Goal: Task Accomplishment & Management: Complete application form

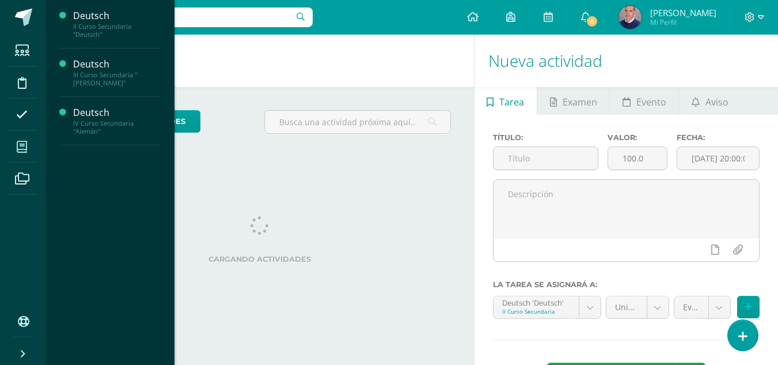
click at [18, 142] on icon at bounding box center [22, 147] width 10 height 12
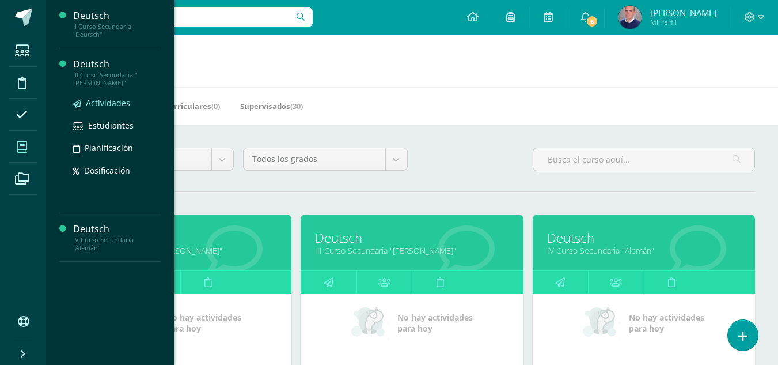
click at [94, 98] on span "Actividades" at bounding box center [108, 102] width 44 height 11
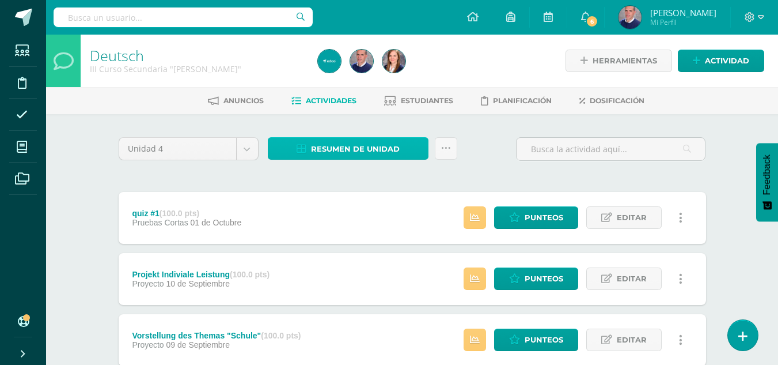
click at [346, 148] on span "Resumen de unidad" at bounding box center [355, 148] width 89 height 21
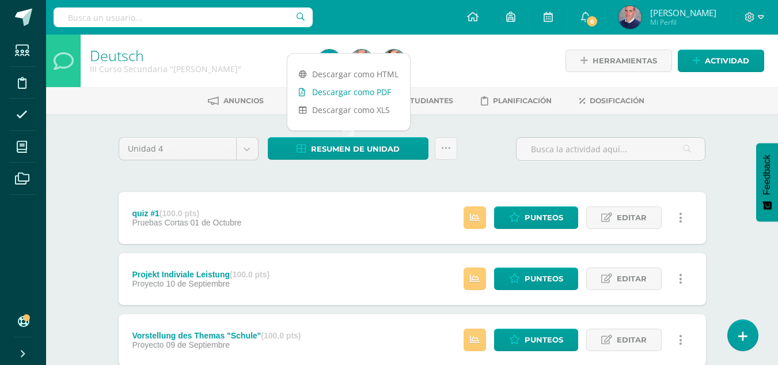
click at [354, 93] on link "Descargar como PDF" at bounding box center [348, 92] width 123 height 18
click at [711, 62] on span "Actividad" at bounding box center [727, 60] width 44 height 21
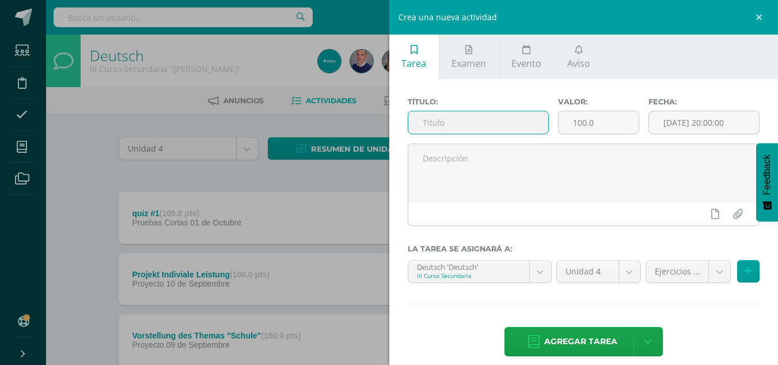
click at [498, 124] on input "text" at bounding box center [478, 122] width 140 height 22
type input "Grammatikland Seite 99 Übung"
click at [712, 122] on input "[DATE] 20:00:00" at bounding box center [704, 122] width 110 height 22
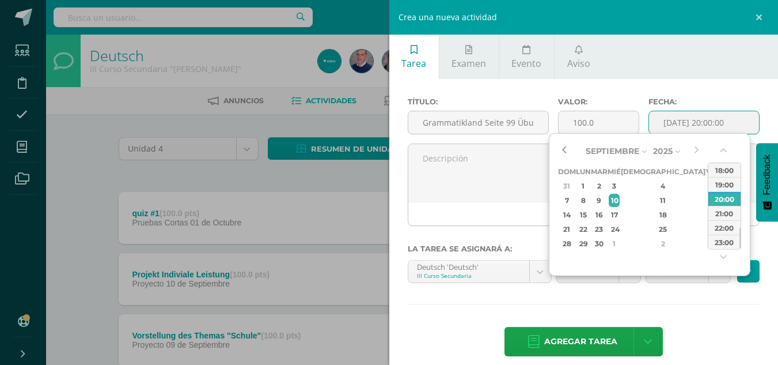
click at [564, 150] on button "button" at bounding box center [564, 150] width 12 height 17
click at [619, 227] on div "24" at bounding box center [614, 228] width 10 height 13
type input "2025-09-24 20:00"
click at [619, 227] on div "24" at bounding box center [614, 228] width 10 height 13
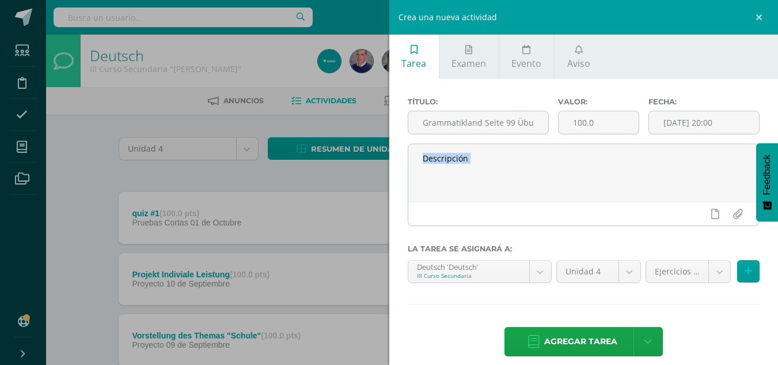
click at [628, 227] on div at bounding box center [584, 189] width 362 height 92
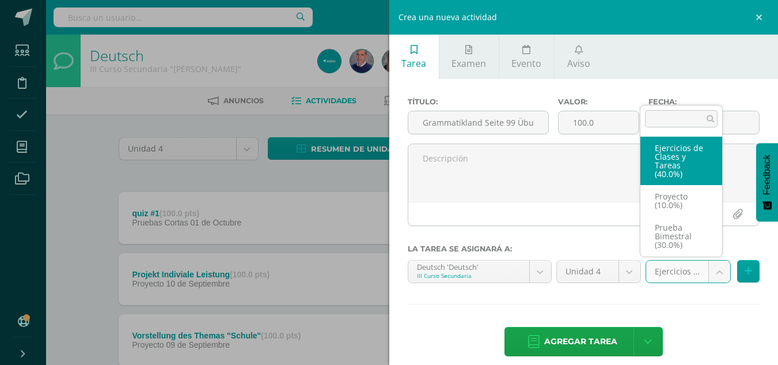
select select "231641"
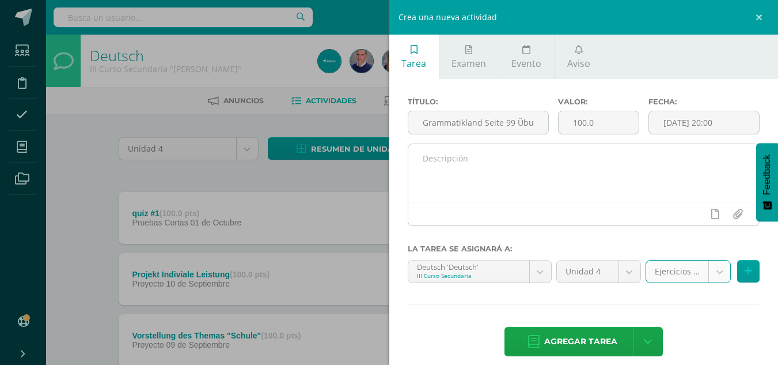
click at [492, 155] on textarea at bounding box center [583, 173] width 351 height 58
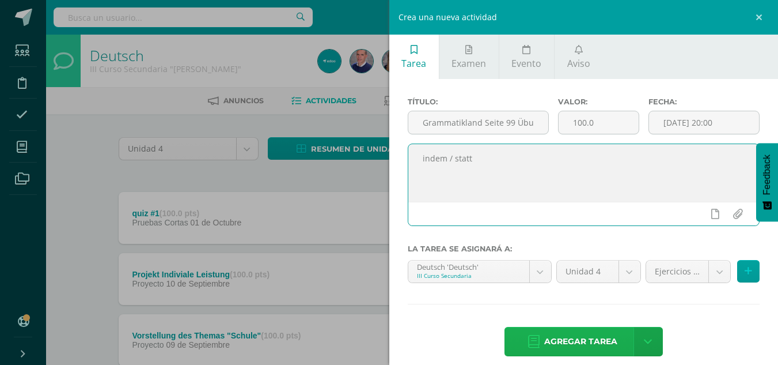
type textarea "indem / statt"
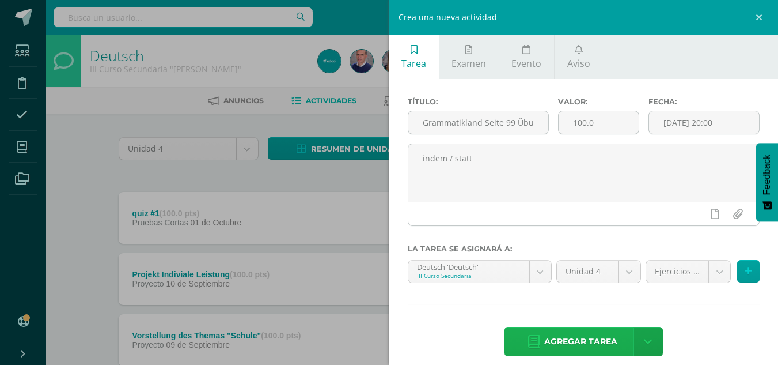
click at [582, 343] on span "Agregar tarea" at bounding box center [580, 341] width 73 height 28
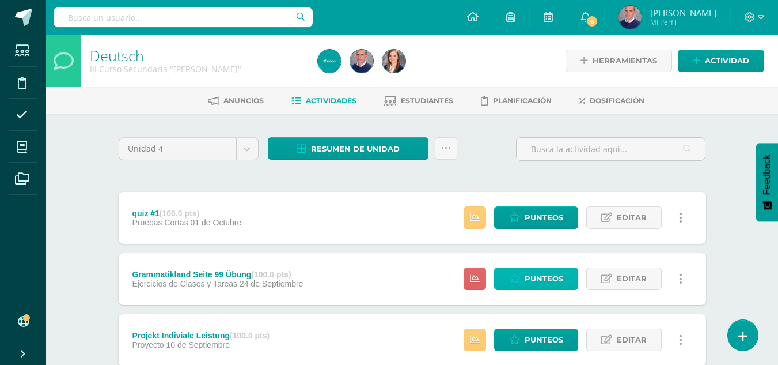
click at [534, 277] on span "Punteos" at bounding box center [544, 278] width 39 height 21
click at [731, 60] on span "Actividad" at bounding box center [727, 60] width 44 height 21
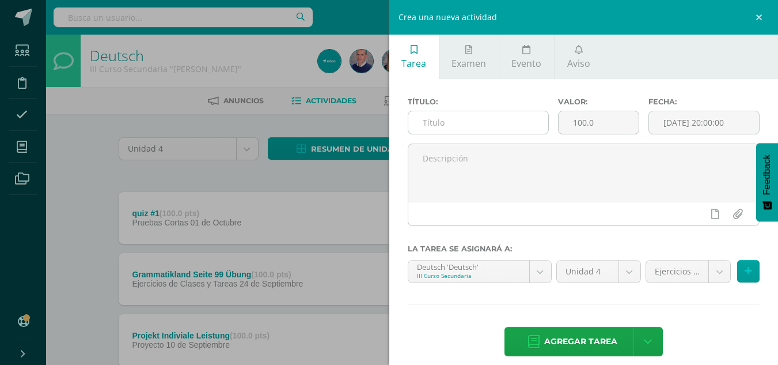
click at [522, 116] on input "text" at bounding box center [478, 122] width 140 height 22
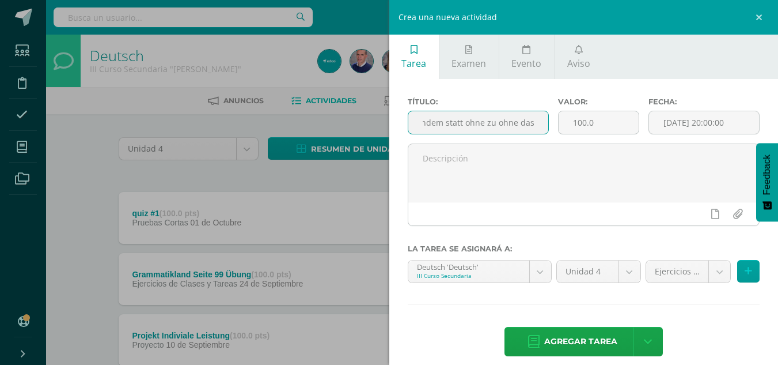
scroll to position [0, 7]
type input "indem statt ohne zu ohne dass"
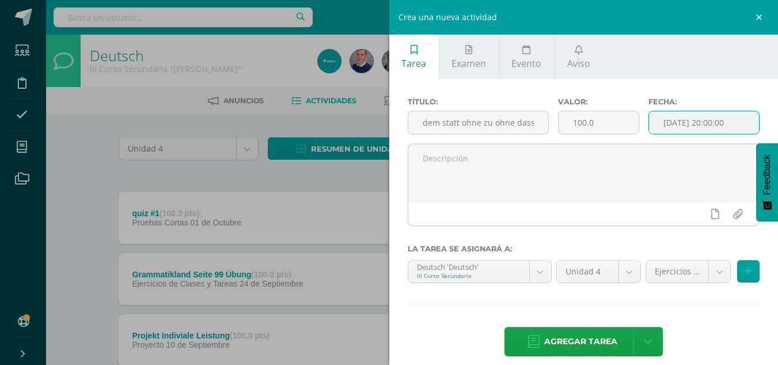
click at [722, 124] on input "[DATE] 20:00:00" at bounding box center [704, 122] width 110 height 22
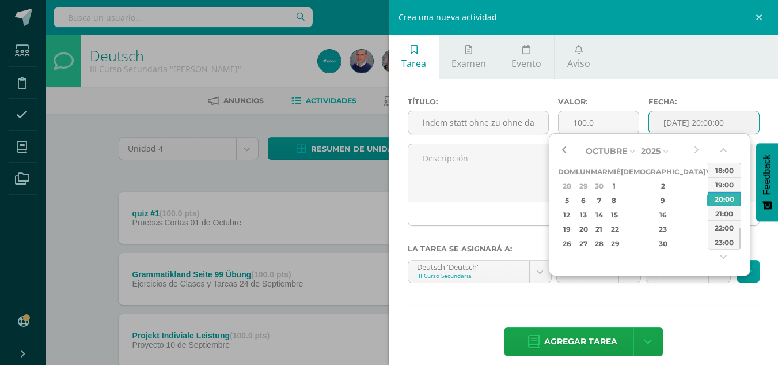
click at [567, 149] on button "button" at bounding box center [564, 150] width 12 height 17
click at [707, 228] on div "26" at bounding box center [712, 228] width 10 height 13
type input "2025-09-26 20:00"
click at [707, 228] on div "26" at bounding box center [712, 228] width 10 height 13
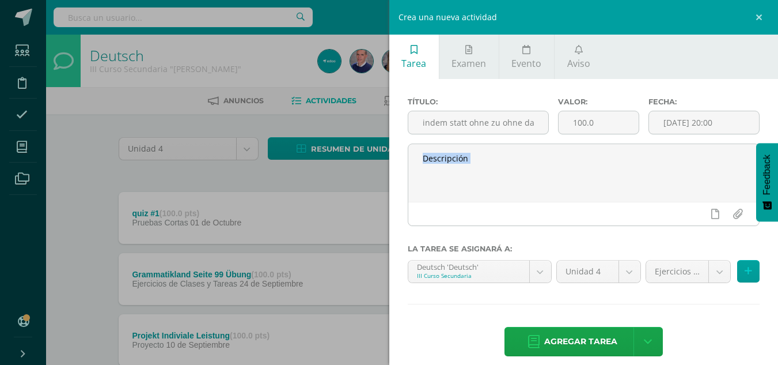
click at [673, 228] on div at bounding box center [584, 189] width 362 height 92
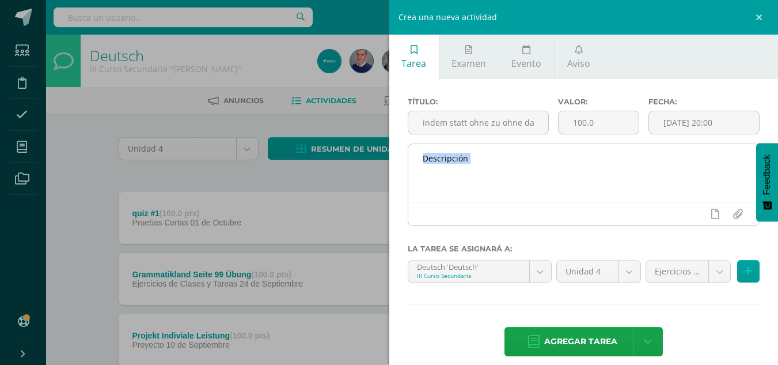
click at [509, 170] on textarea at bounding box center [583, 173] width 351 height 58
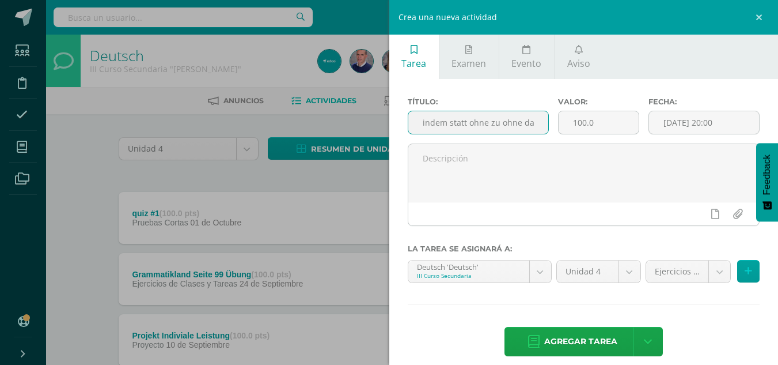
scroll to position [0, 8]
drag, startPoint x: 420, startPoint y: 124, endPoint x: 529, endPoint y: 128, distance: 108.9
click at [529, 128] on input "indem statt ohne zu ohne dass" at bounding box center [478, 122] width 140 height 22
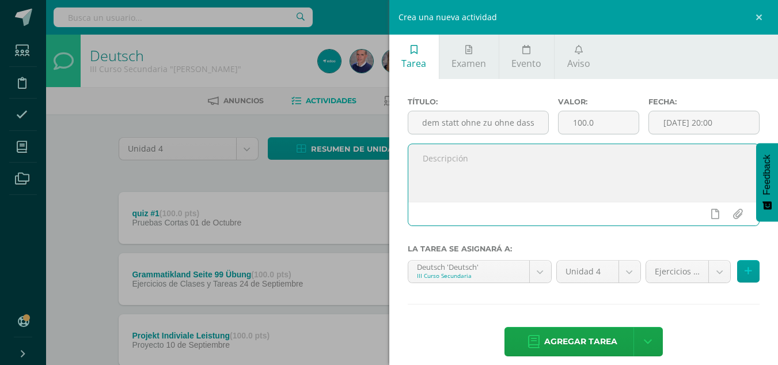
scroll to position [0, 0]
click at [505, 162] on textarea at bounding box center [583, 173] width 351 height 58
paste textarea "indem statt ohne zu ohne dass"
type textarea "indem statt ohne zu ohne dass"
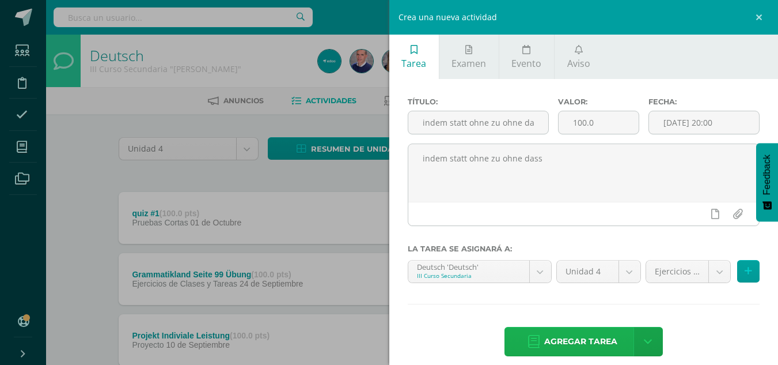
click at [600, 339] on span "Agregar tarea" at bounding box center [580, 341] width 73 height 28
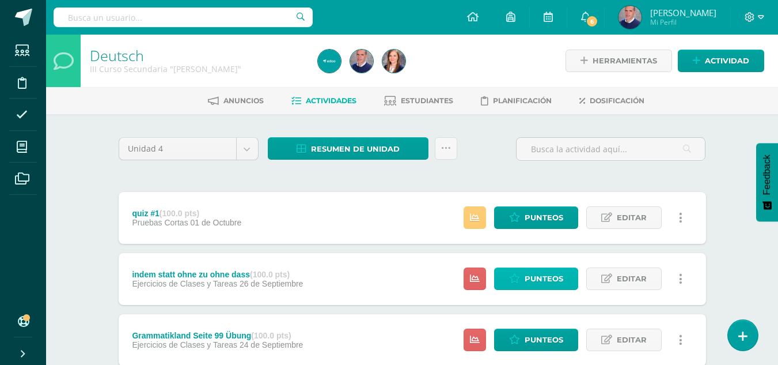
click at [532, 279] on span "Punteos" at bounding box center [544, 278] width 39 height 21
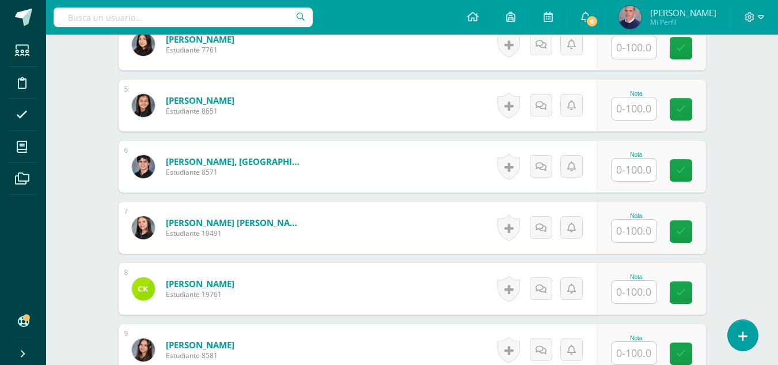
scroll to position [576, 0]
click at [636, 234] on input "text" at bounding box center [634, 230] width 45 height 22
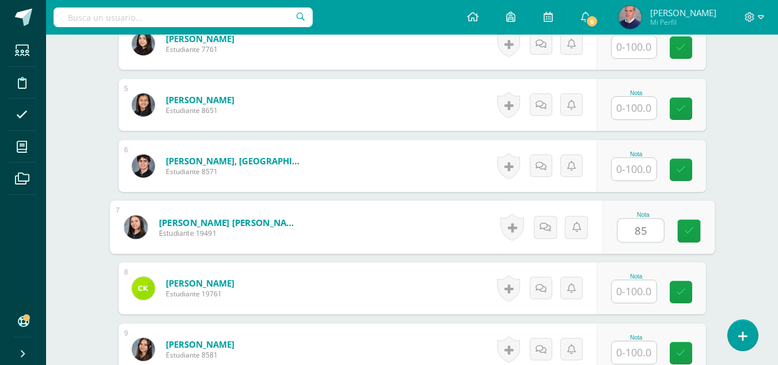
type input "85"
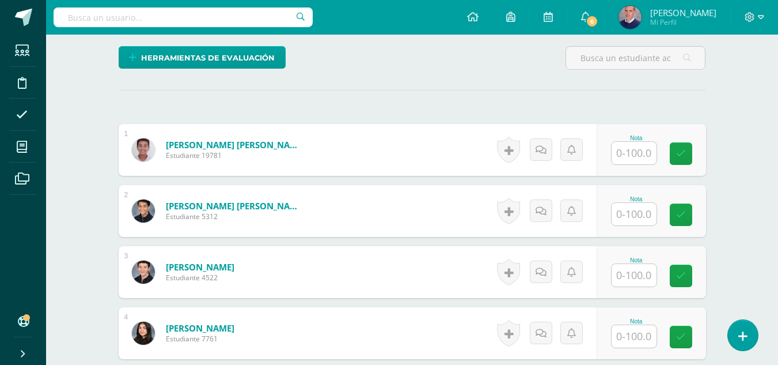
scroll to position [288, 0]
click at [641, 151] on input "text" at bounding box center [634, 152] width 45 height 22
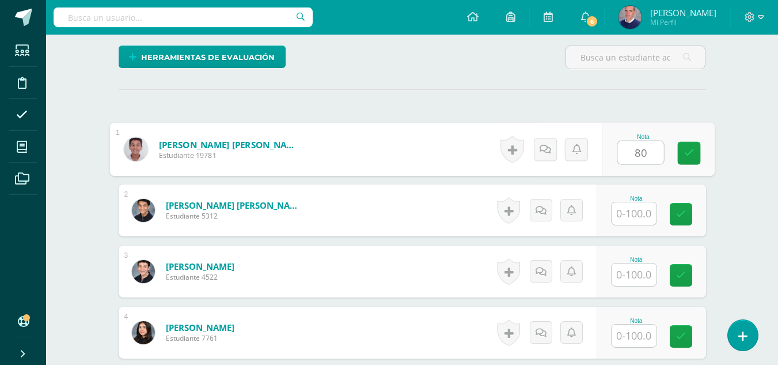
type input "80"
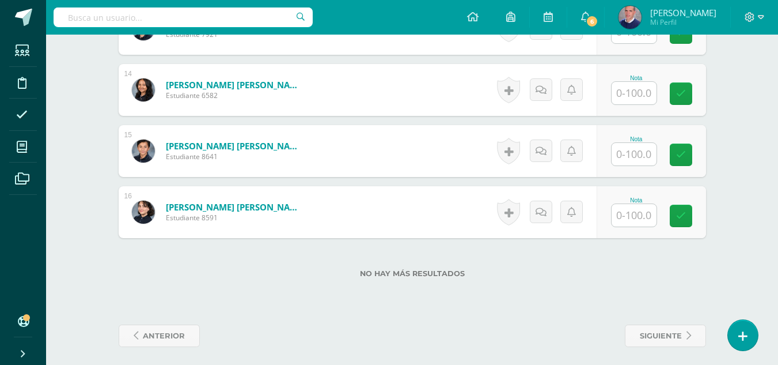
scroll to position [1146, 0]
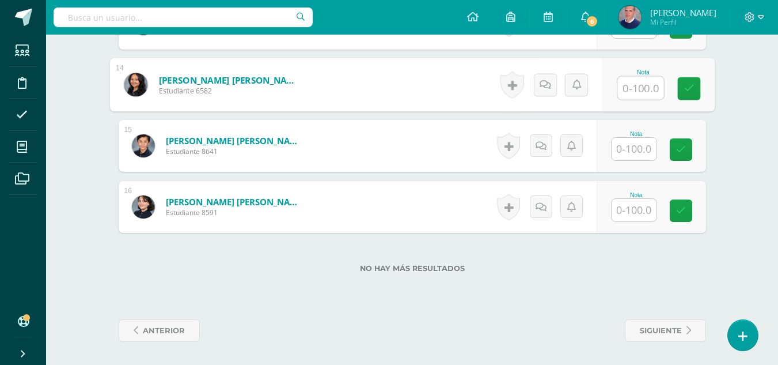
click at [642, 83] on input "text" at bounding box center [640, 88] width 46 height 23
type input "90"
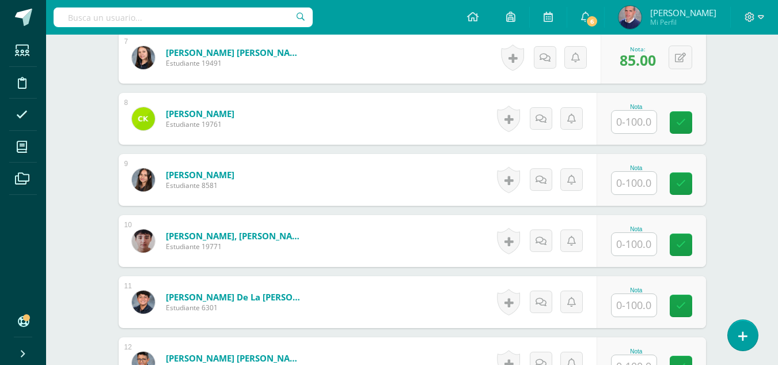
scroll to position [743, 0]
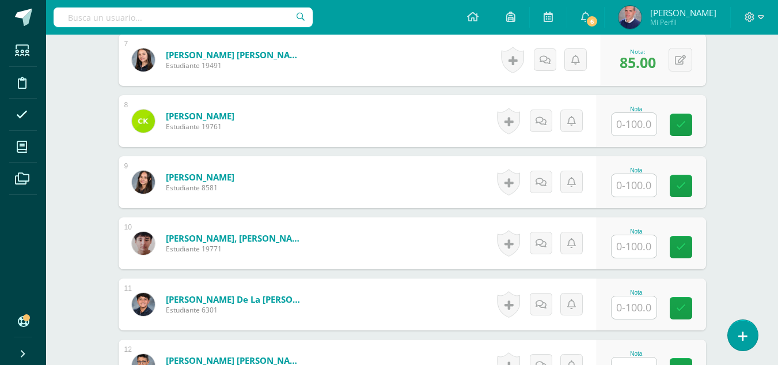
click at [641, 127] on input "text" at bounding box center [634, 124] width 45 height 22
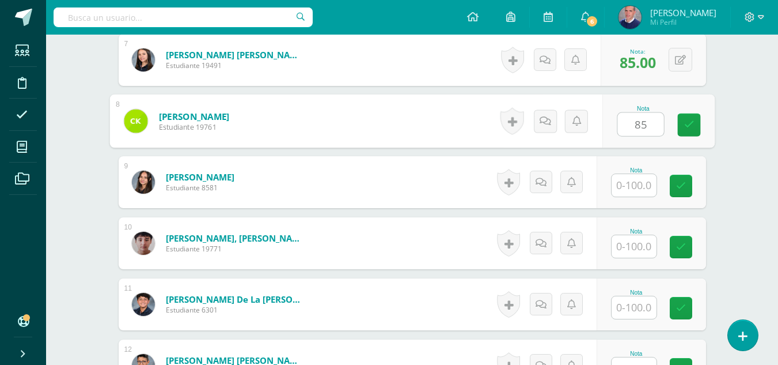
type input "85"
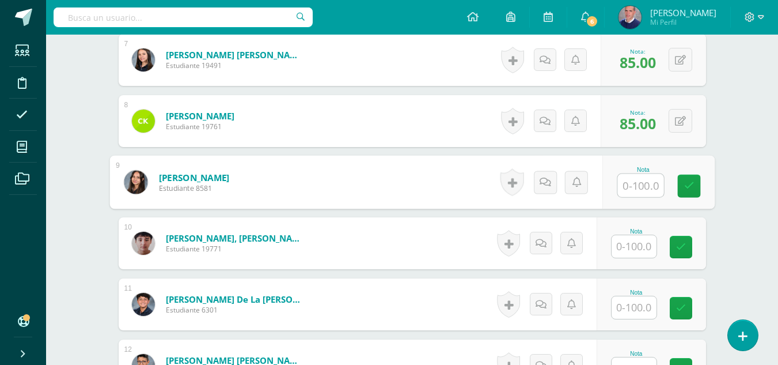
click at [646, 250] on input "text" at bounding box center [634, 246] width 45 height 22
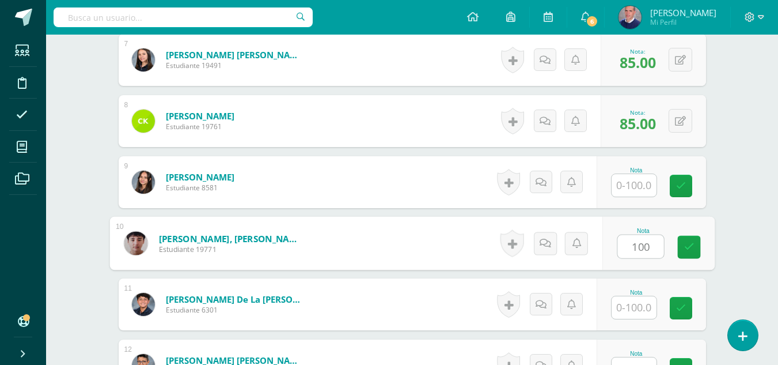
type input "100"
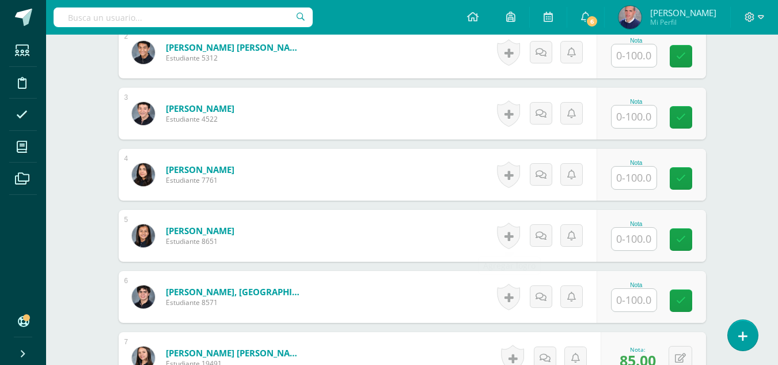
scroll to position [445, 0]
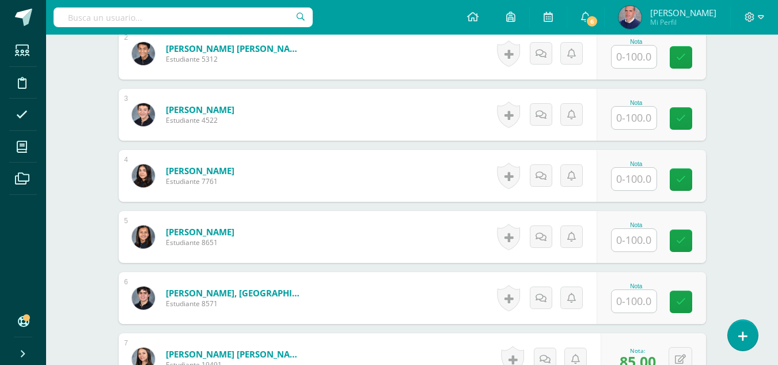
click at [631, 237] on input "text" at bounding box center [634, 240] width 45 height 22
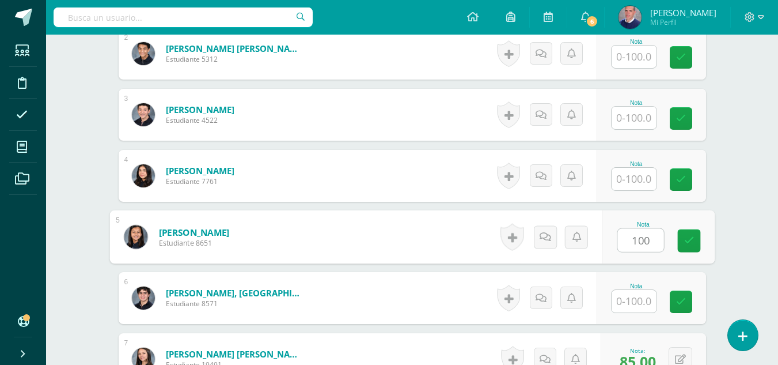
type input "100"
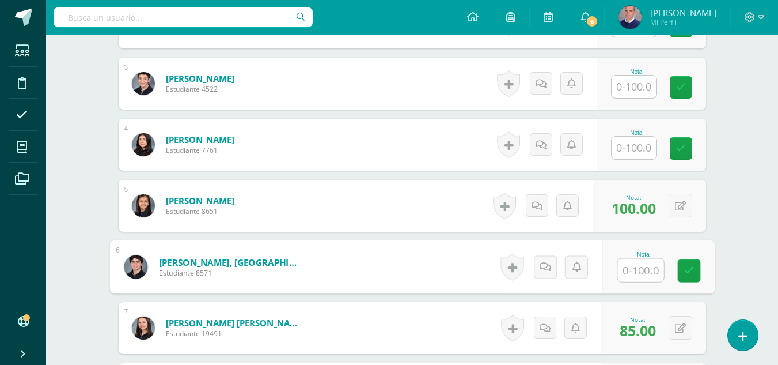
scroll to position [501, 0]
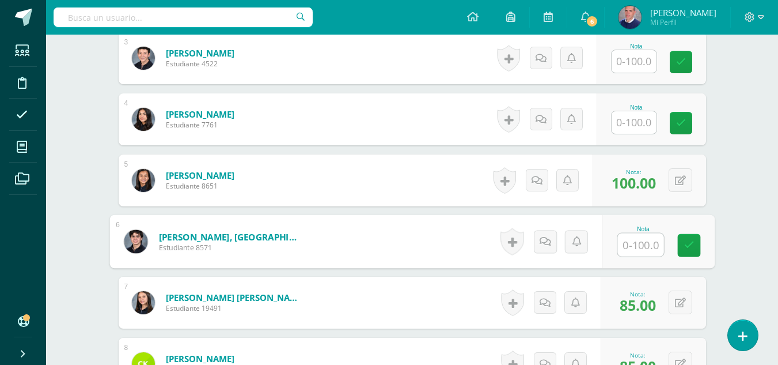
click at [652, 249] on input "text" at bounding box center [640, 244] width 46 height 23
type input "100"
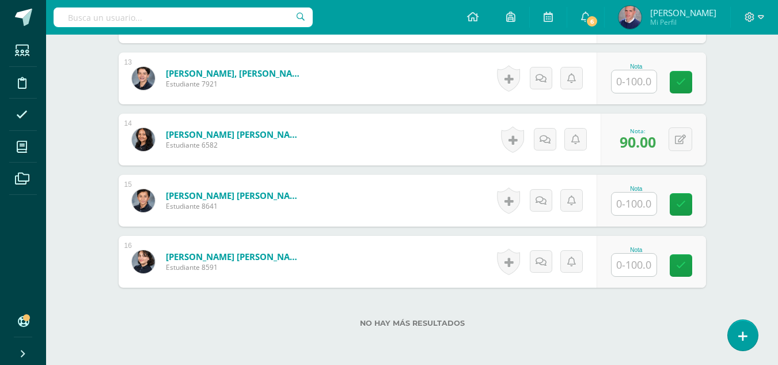
scroll to position [1092, 0]
click at [640, 202] on input "text" at bounding box center [634, 203] width 45 height 22
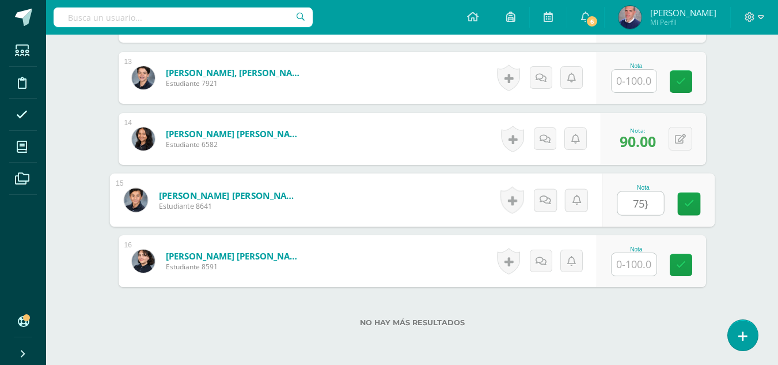
type input "75}"
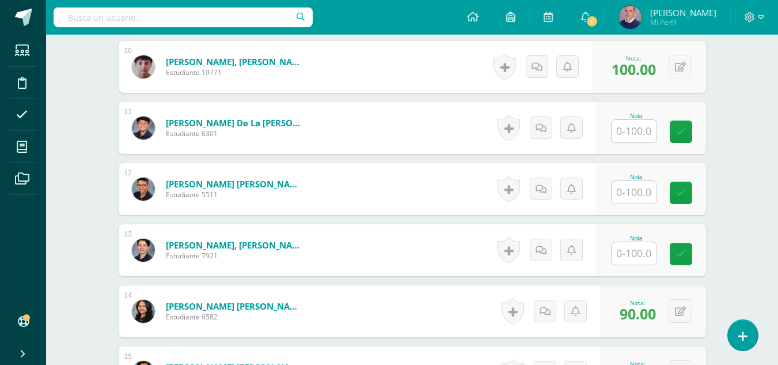
scroll to position [919, 0]
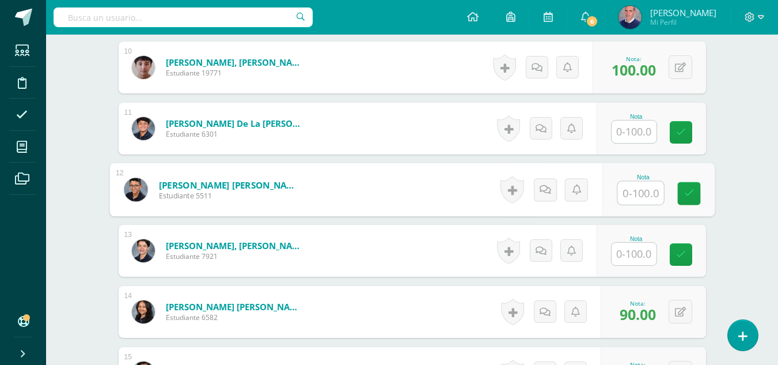
click at [629, 193] on input "text" at bounding box center [640, 192] width 46 height 23
type input "90"
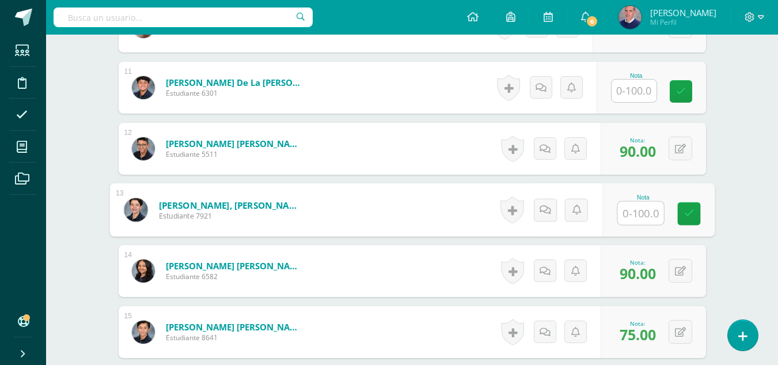
scroll to position [1141, 0]
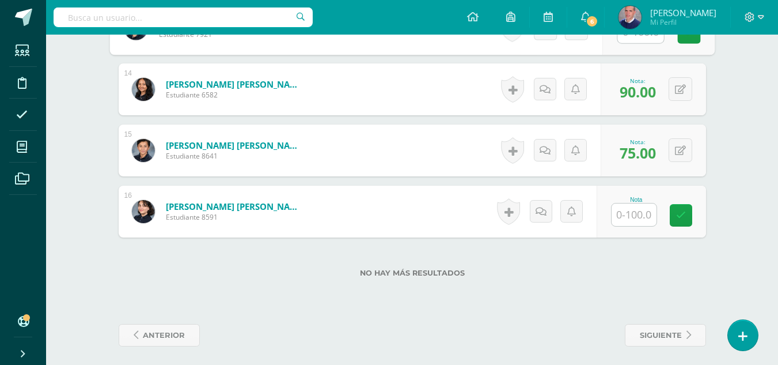
click at [638, 214] on input "text" at bounding box center [634, 214] width 45 height 22
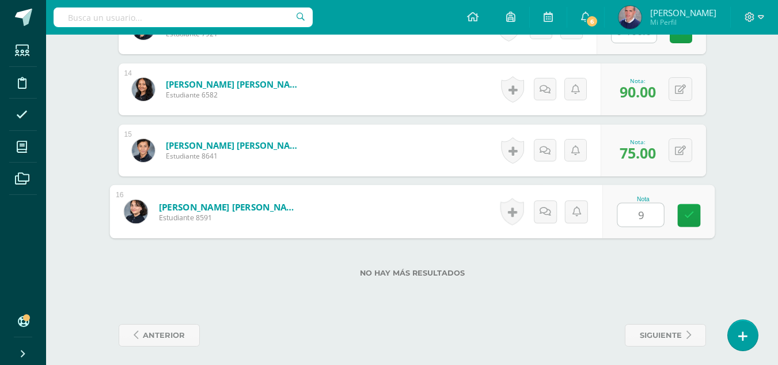
type input "90"
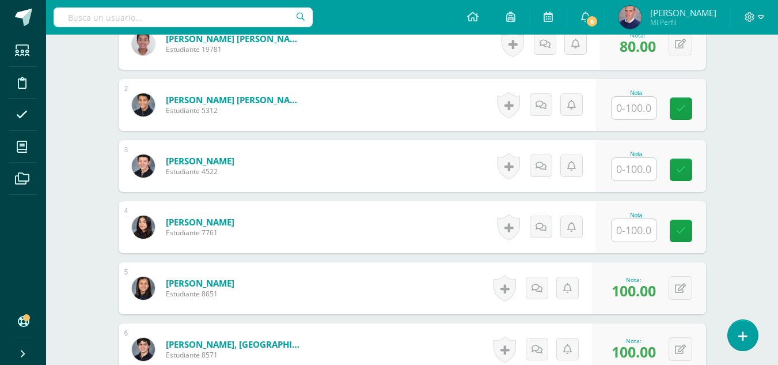
scroll to position [393, 0]
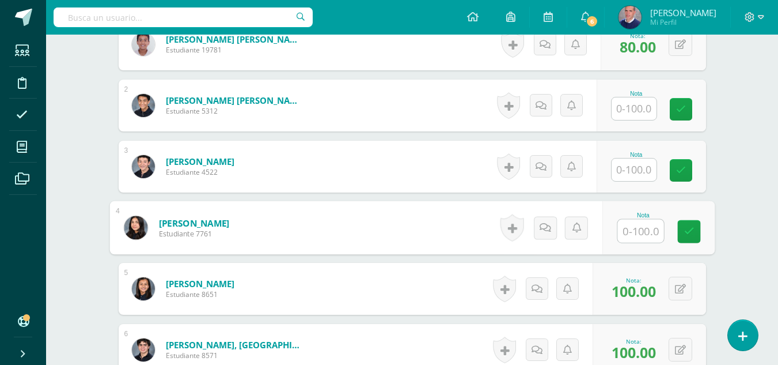
click at [627, 229] on input "text" at bounding box center [640, 230] width 46 height 23
type input "75"
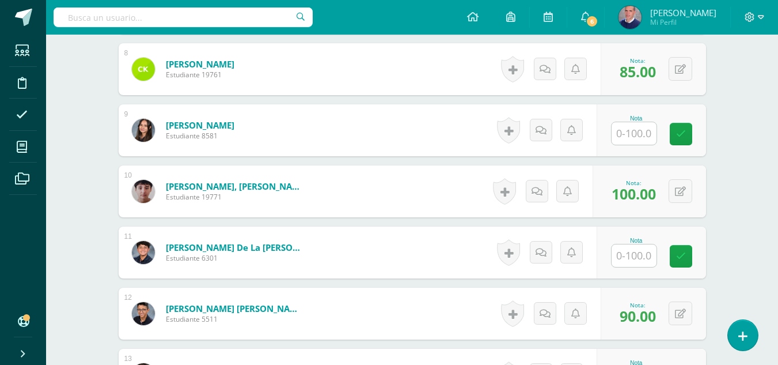
scroll to position [796, 0]
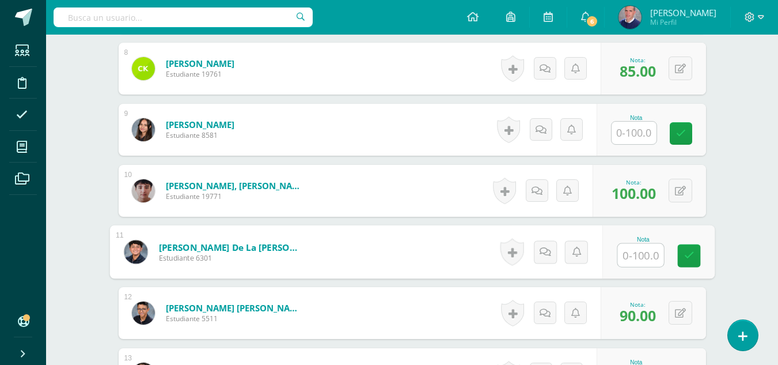
click at [642, 255] on input "text" at bounding box center [640, 255] width 46 height 23
type input "65"
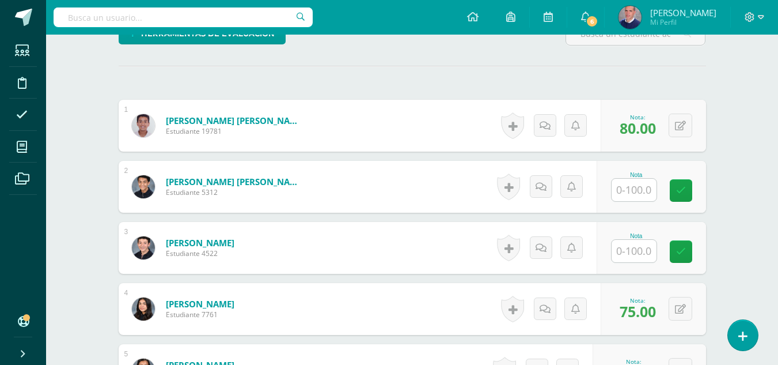
scroll to position [312, 0]
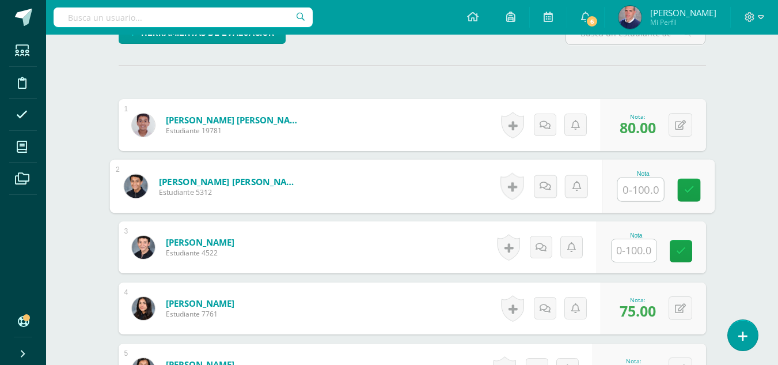
click at [643, 191] on input "text" at bounding box center [640, 189] width 46 height 23
type input "90"
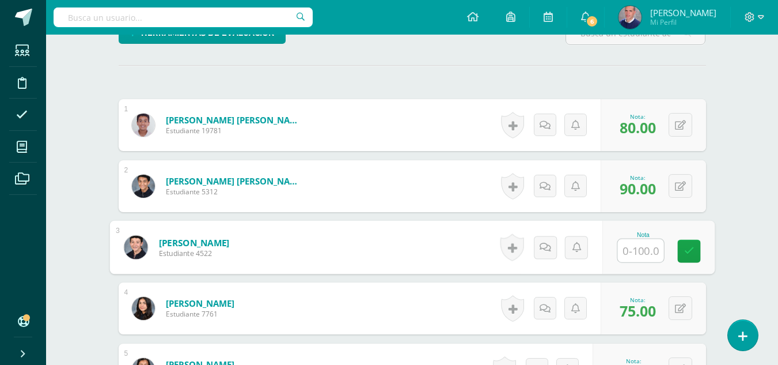
click at [654, 251] on input "text" at bounding box center [640, 250] width 46 height 23
type input "80"
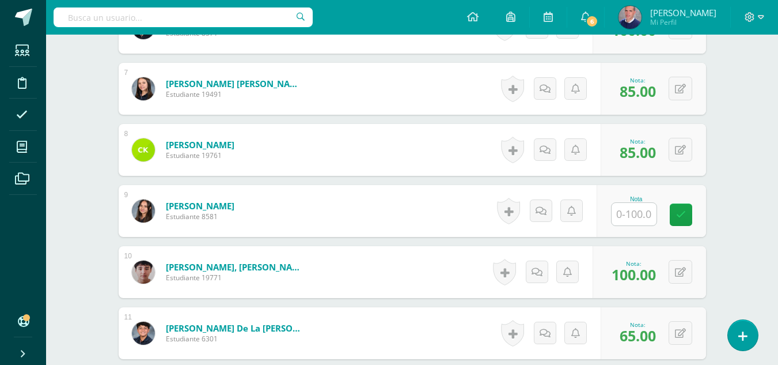
scroll to position [715, 0]
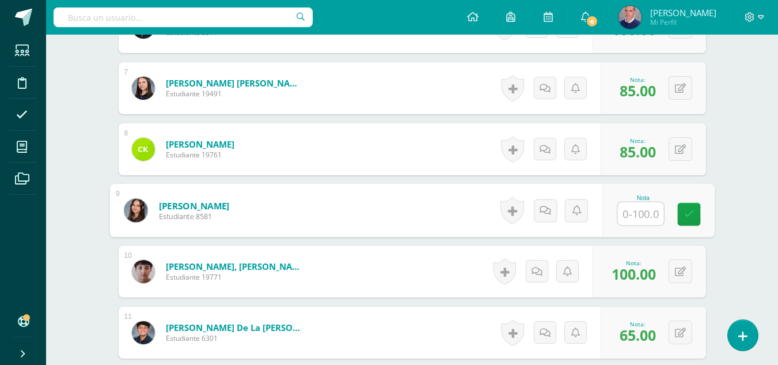
click at [642, 210] on input "text" at bounding box center [640, 213] width 46 height 23
type input "90"
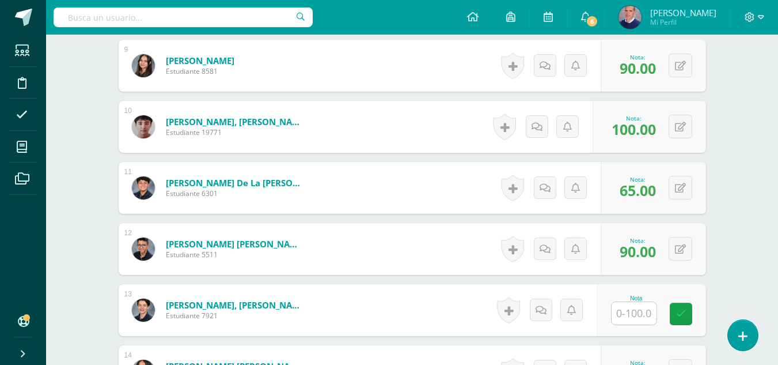
scroll to position [859, 0]
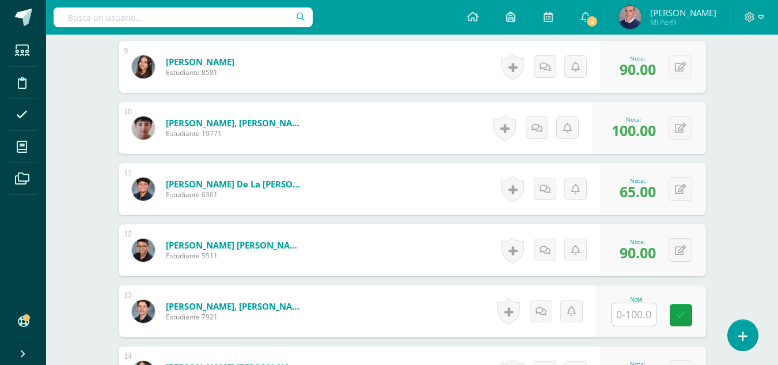
click at [641, 312] on input "text" at bounding box center [634, 314] width 45 height 22
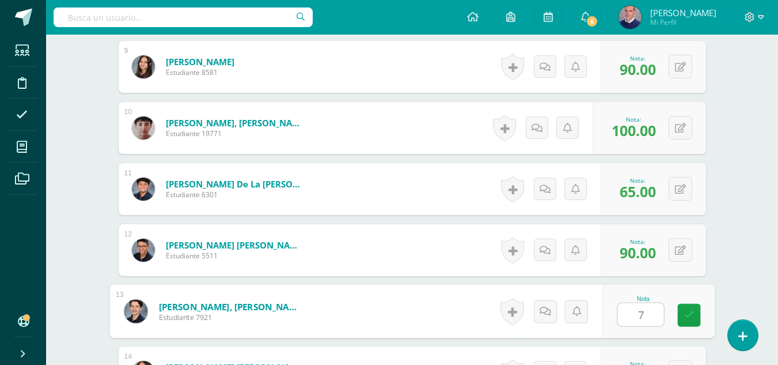
type input "70"
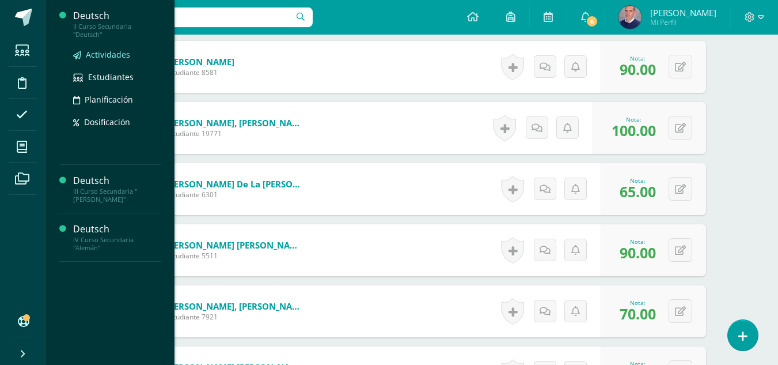
click at [98, 48] on link "Actividades" at bounding box center [117, 54] width 88 height 13
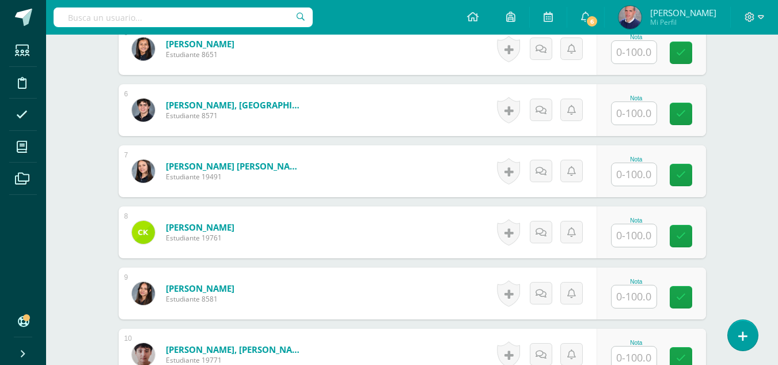
scroll to position [633, 0]
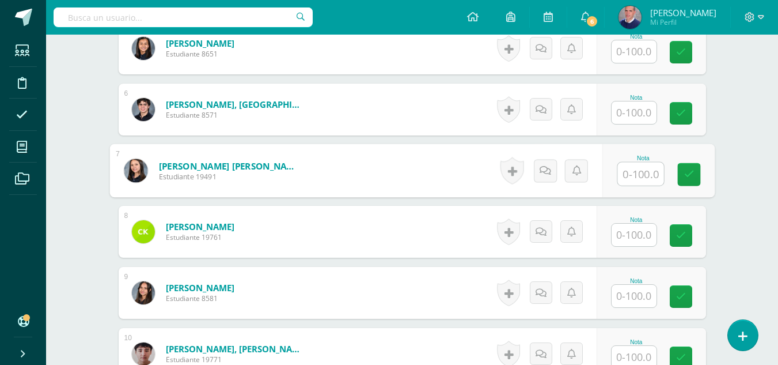
click at [635, 173] on input "text" at bounding box center [640, 173] width 46 height 23
type input "100"
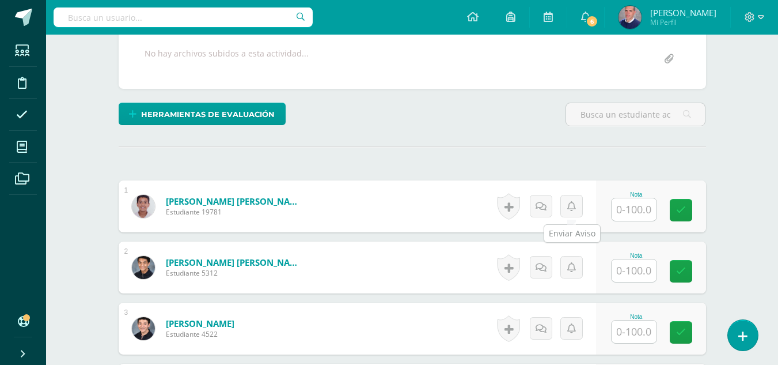
scroll to position [230, 0]
click at [635, 206] on input "text" at bounding box center [634, 210] width 45 height 22
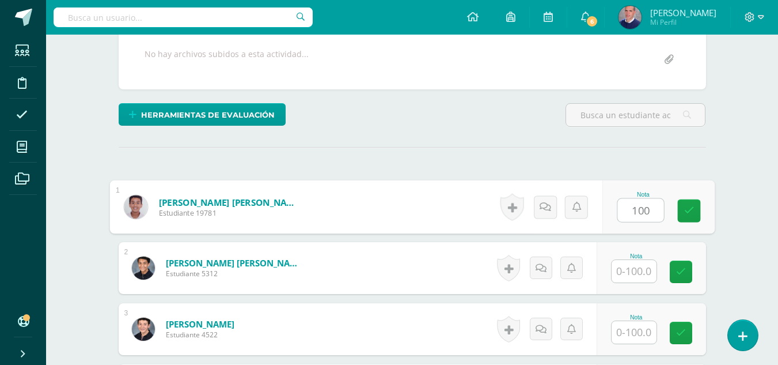
type input "100"
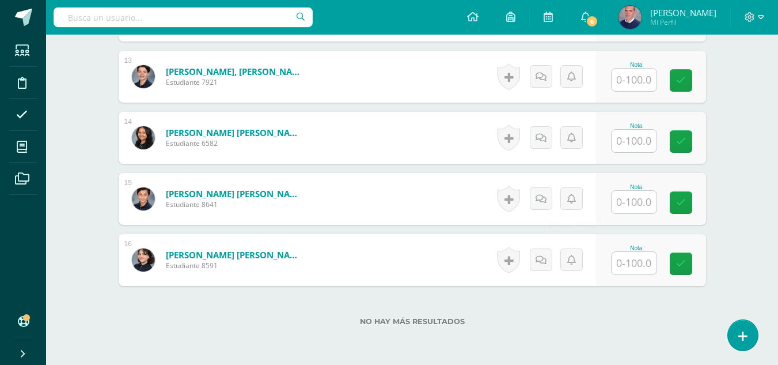
scroll to position [1094, 0]
click at [643, 138] on input "text" at bounding box center [634, 140] width 45 height 22
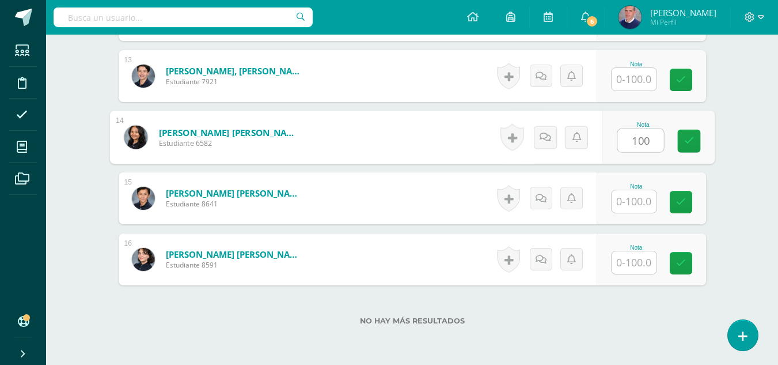
type input "100"
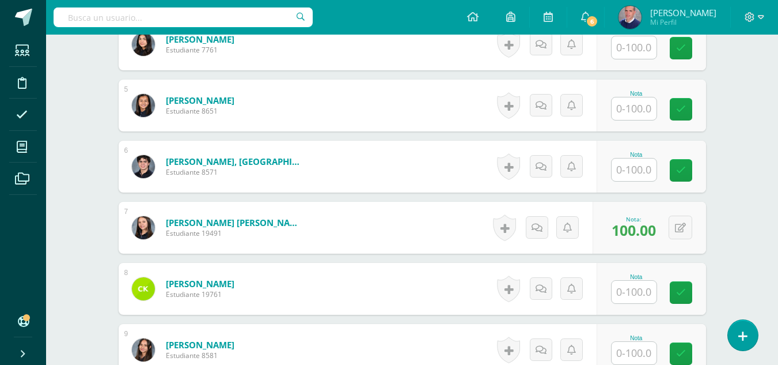
scroll to position [575, 0]
click at [643, 294] on input "text" at bounding box center [634, 292] width 45 height 22
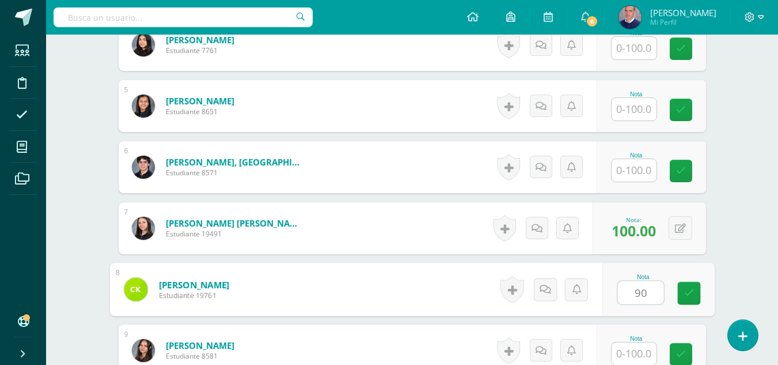
type input "90"
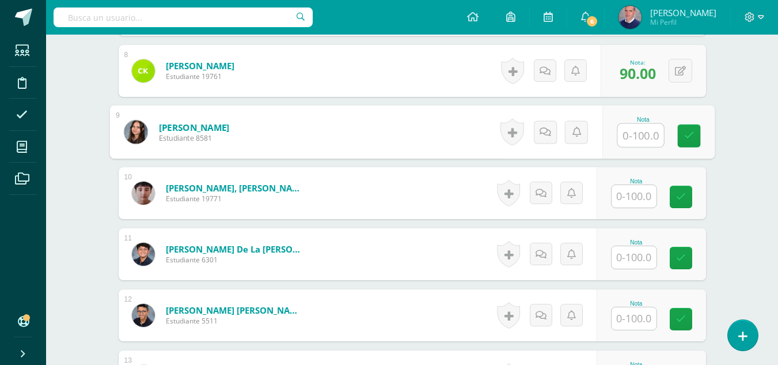
scroll to position [794, 0]
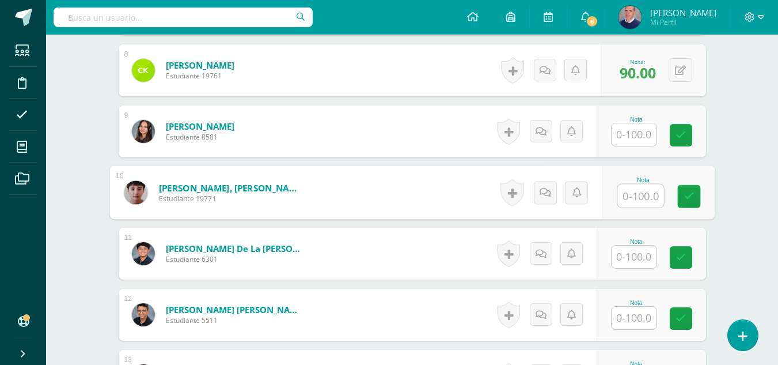
click at [629, 194] on input "text" at bounding box center [640, 195] width 46 height 23
type input "100"
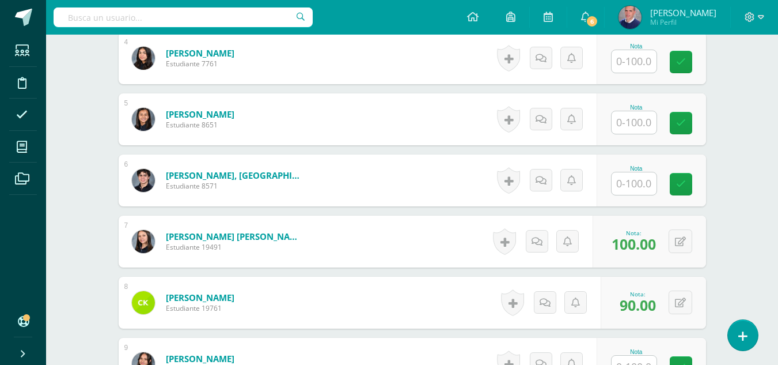
scroll to position [562, 0]
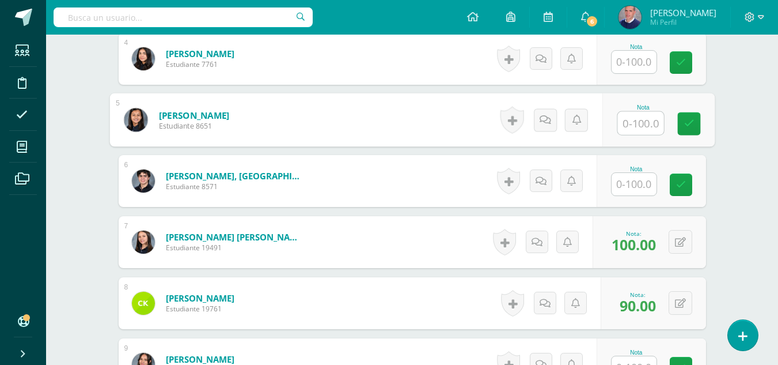
click at [644, 123] on input "text" at bounding box center [640, 123] width 46 height 23
type input "100"
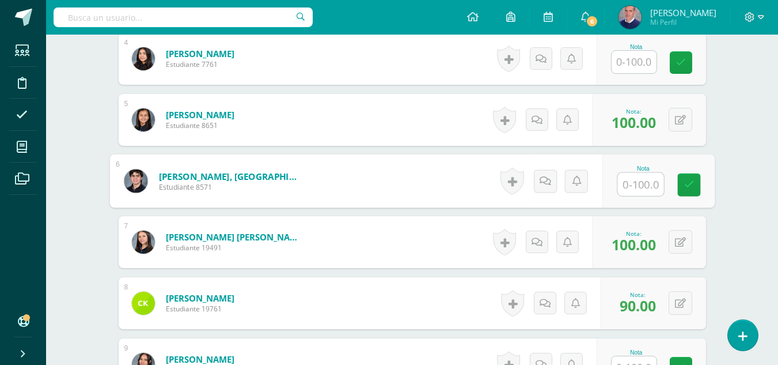
click at [652, 188] on input "text" at bounding box center [640, 184] width 46 height 23
type input "90"
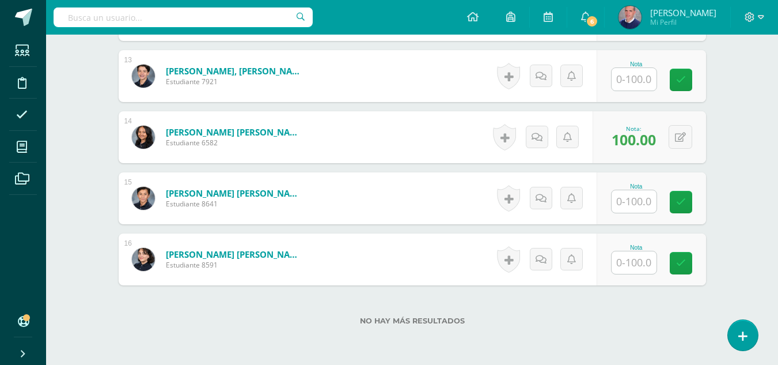
scroll to position [1146, 0]
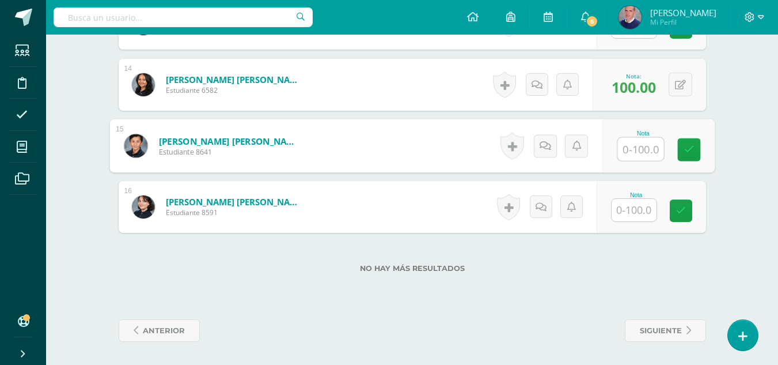
click at [631, 145] on input "text" at bounding box center [640, 149] width 46 height 23
type input "80"
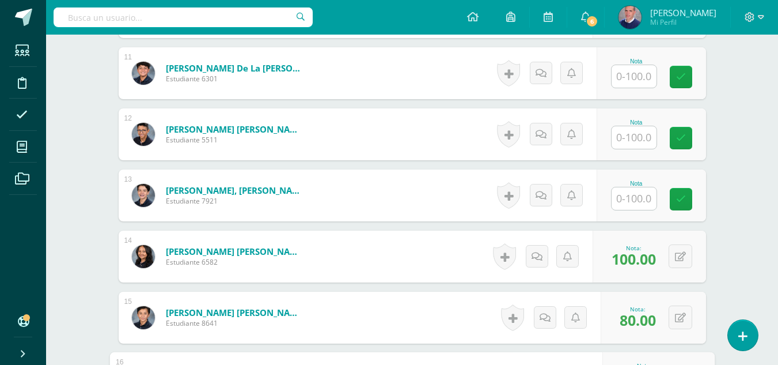
scroll to position [974, 0]
click at [627, 138] on input "text" at bounding box center [634, 138] width 45 height 22
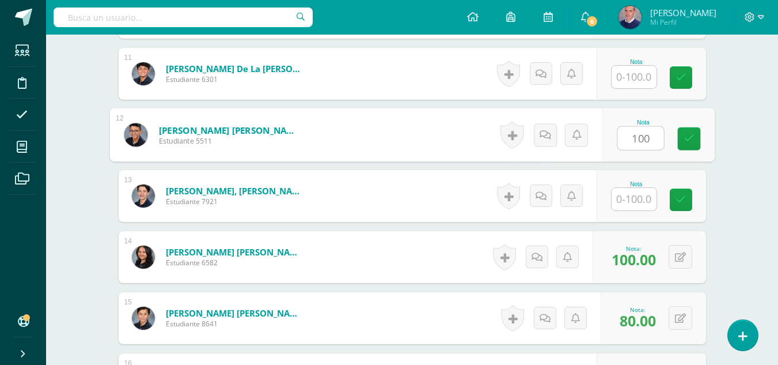
type input "100"
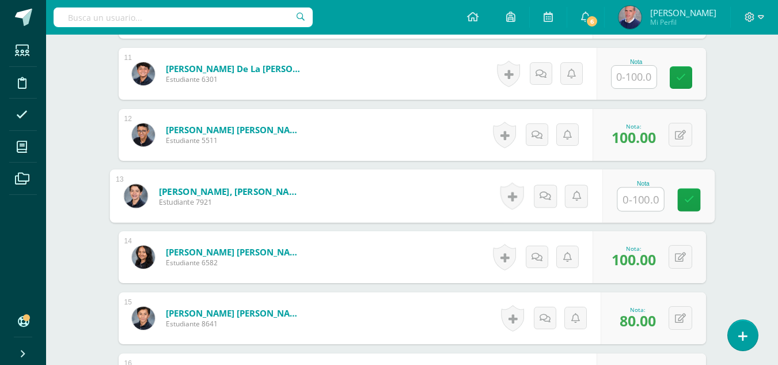
scroll to position [1146, 0]
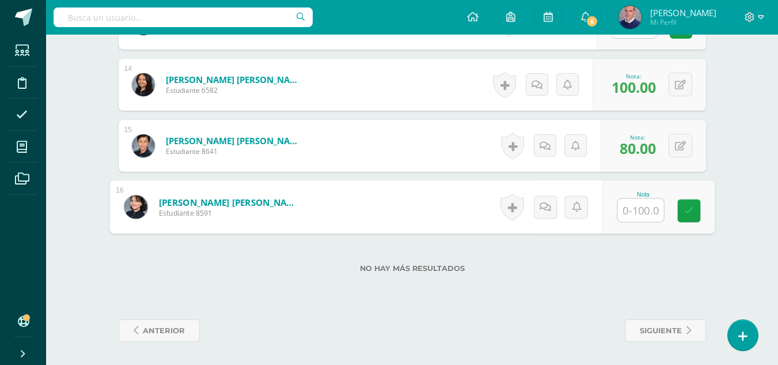
click at [643, 209] on input "text" at bounding box center [640, 210] width 46 height 23
type input "100"
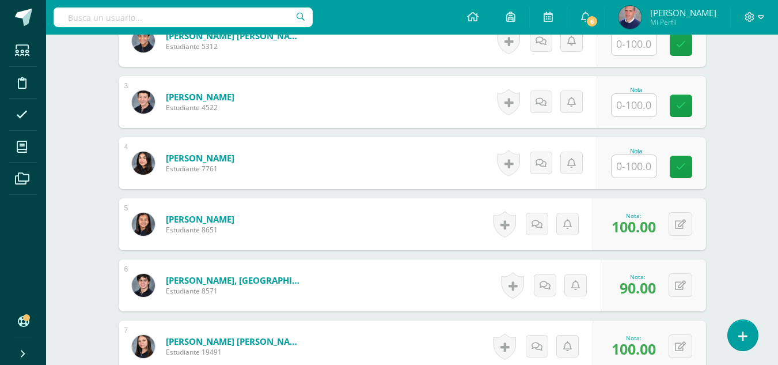
scroll to position [456, 0]
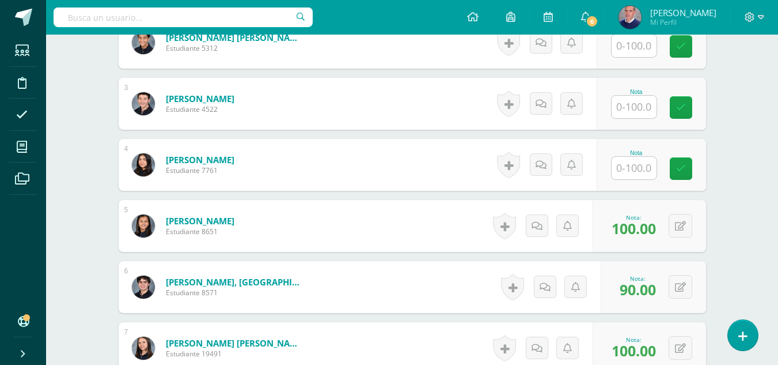
click at [646, 168] on input "text" at bounding box center [634, 168] width 45 height 22
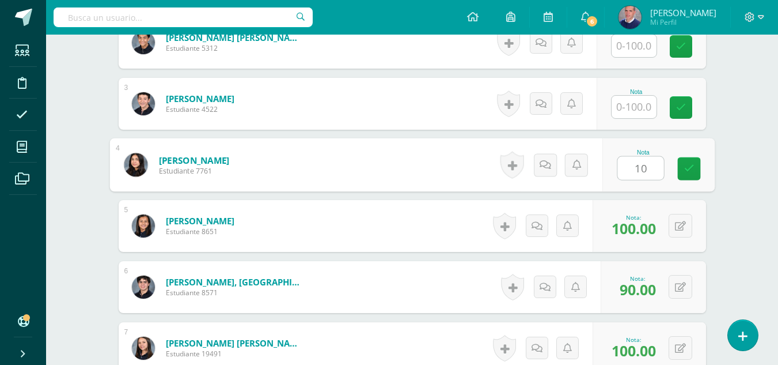
type input "100"
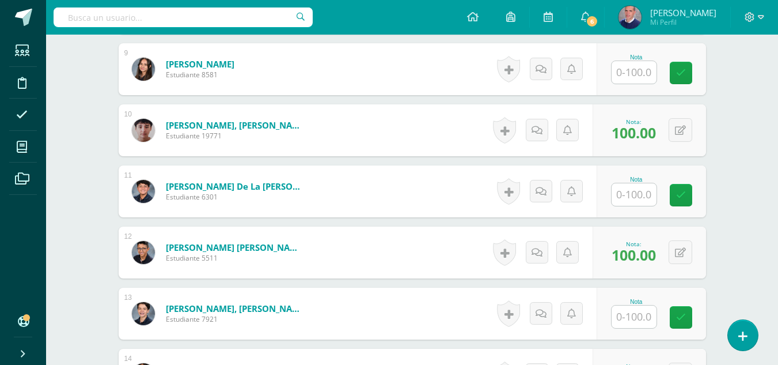
scroll to position [857, 0]
click at [640, 192] on input "text" at bounding box center [634, 194] width 45 height 22
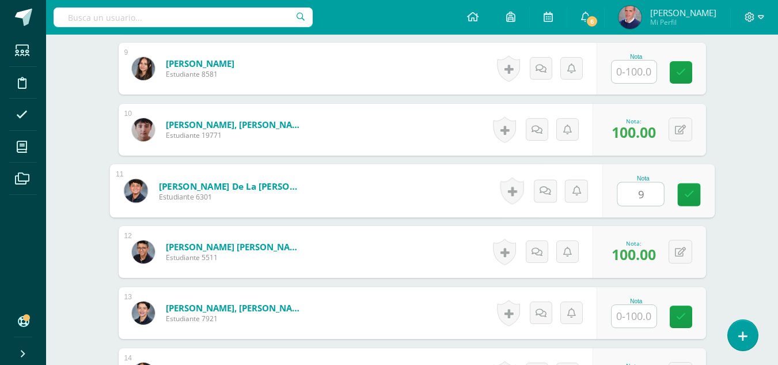
type input "95"
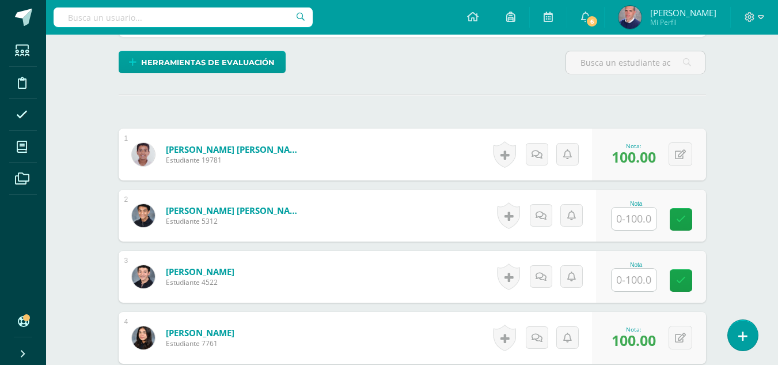
scroll to position [282, 0]
click at [638, 218] on input "text" at bounding box center [634, 219] width 45 height 22
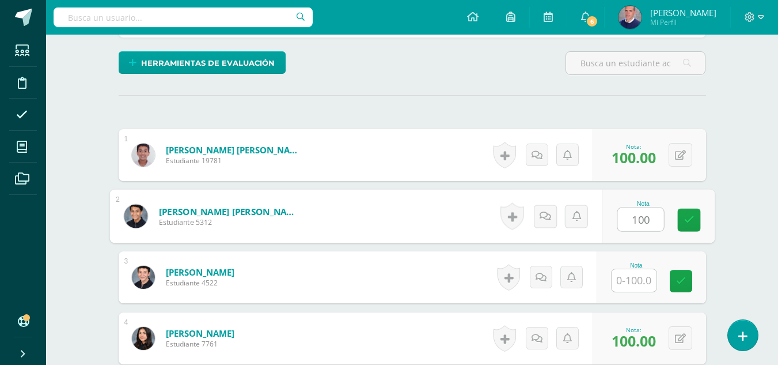
type input "100"
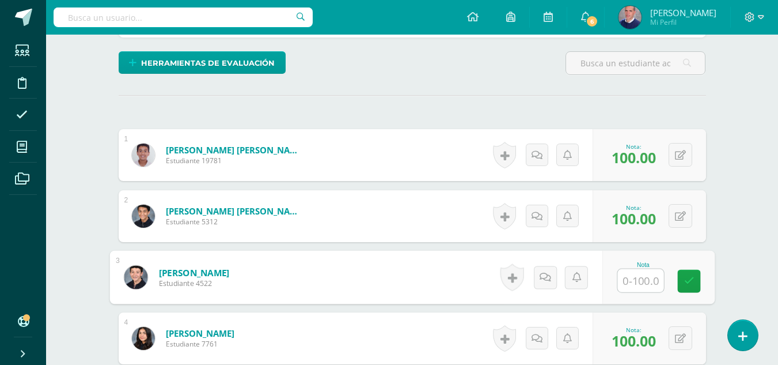
click at [654, 283] on input "text" at bounding box center [640, 280] width 46 height 23
type input "100"
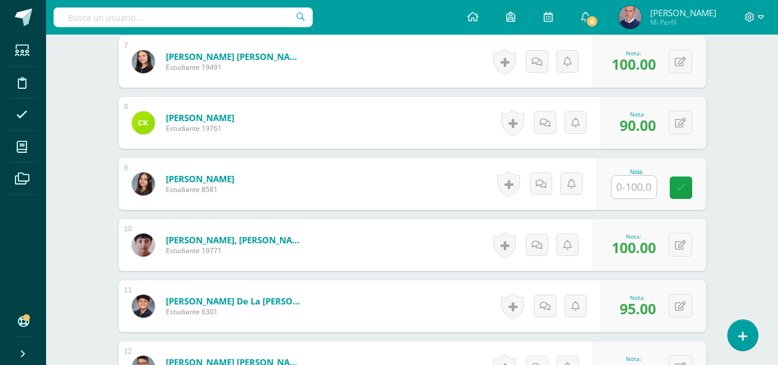
scroll to position [742, 0]
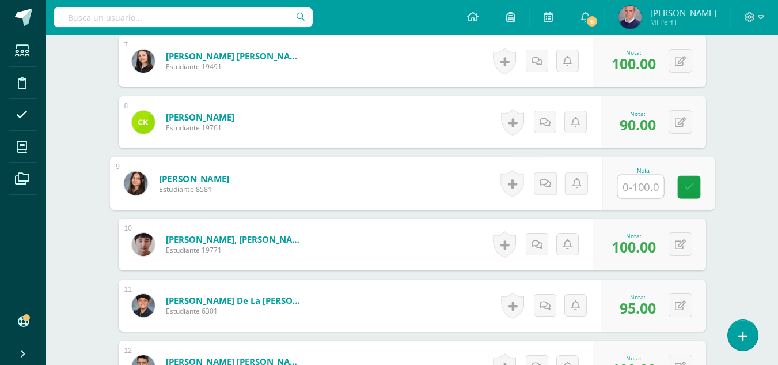
click at [639, 185] on input "text" at bounding box center [640, 186] width 46 height 23
type input "100"
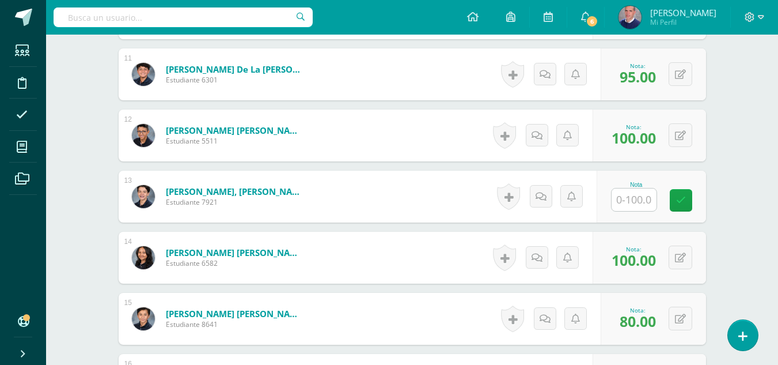
scroll to position [973, 0]
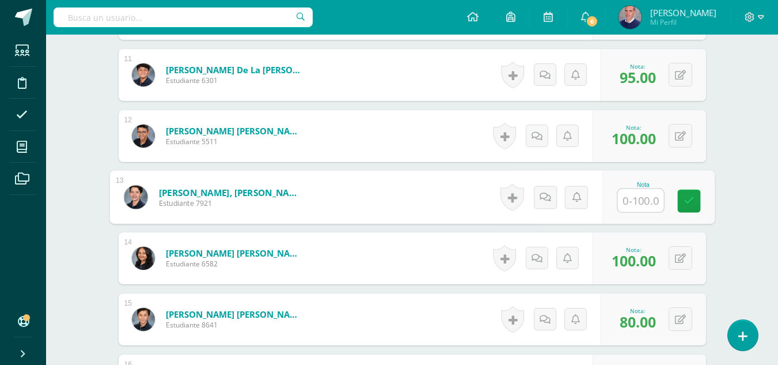
click at [646, 203] on input "text" at bounding box center [640, 200] width 46 height 23
type input "100"
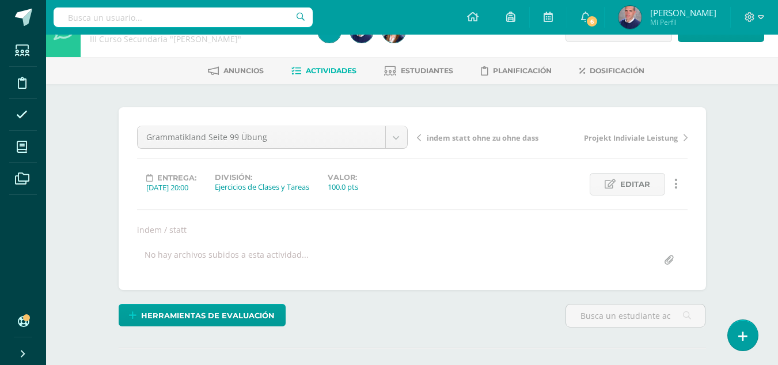
scroll to position [0, 0]
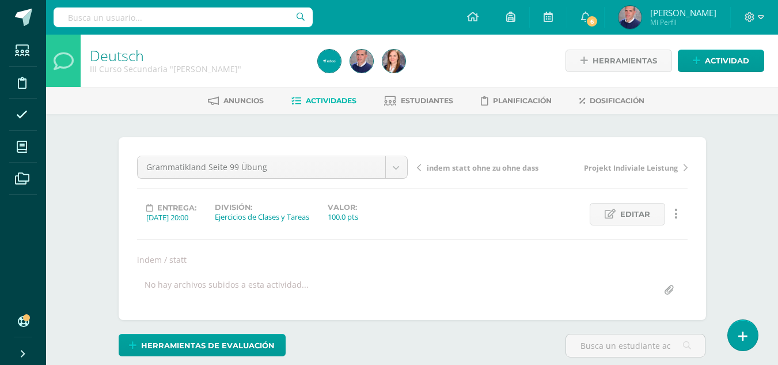
click at [318, 100] on span "Actividades" at bounding box center [331, 100] width 51 height 9
click at [336, 102] on span "Actividades" at bounding box center [331, 100] width 51 height 9
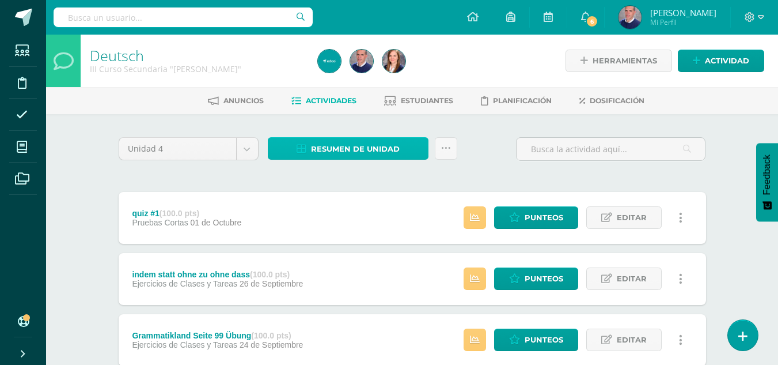
click at [354, 152] on span "Resumen de unidad" at bounding box center [355, 148] width 89 height 21
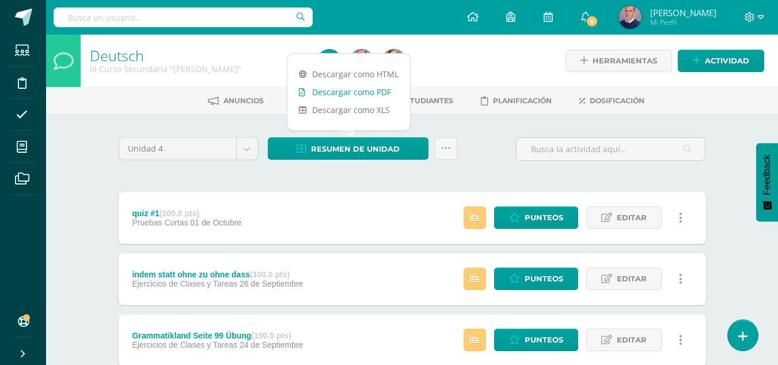
click at [363, 93] on link "Descargar como PDF" at bounding box center [348, 92] width 123 height 18
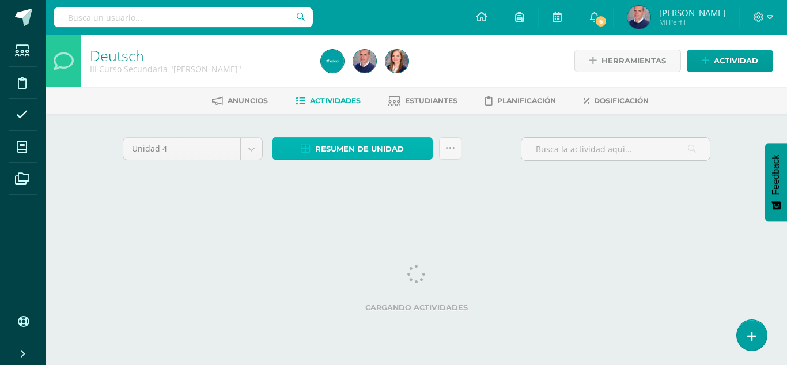
click at [352, 149] on span "Resumen de unidad" at bounding box center [359, 148] width 89 height 21
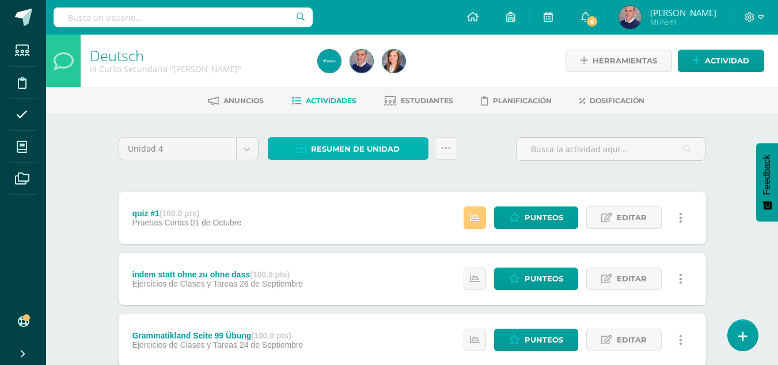
click at [349, 151] on span "Resumen de unidad" at bounding box center [355, 148] width 89 height 21
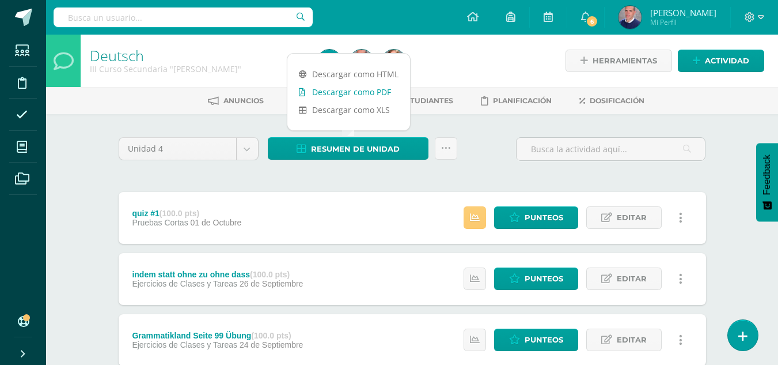
click at [349, 95] on link "Descargar como PDF" at bounding box center [348, 92] width 123 height 18
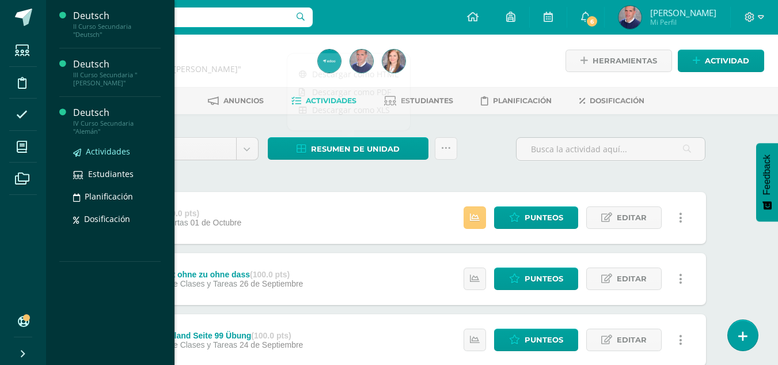
click at [97, 150] on span "Actividades" at bounding box center [108, 151] width 44 height 11
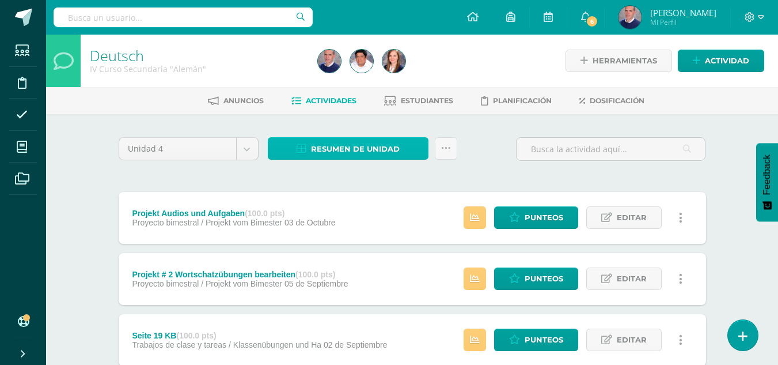
click at [366, 150] on span "Resumen de unidad" at bounding box center [355, 148] width 89 height 21
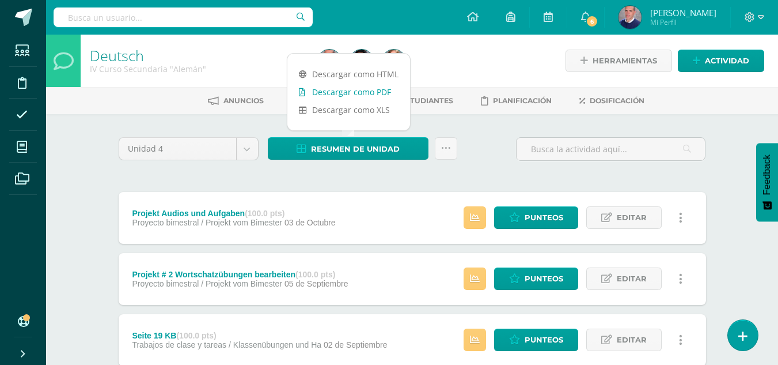
click at [371, 91] on link "Descargar como PDF" at bounding box center [348, 92] width 123 height 18
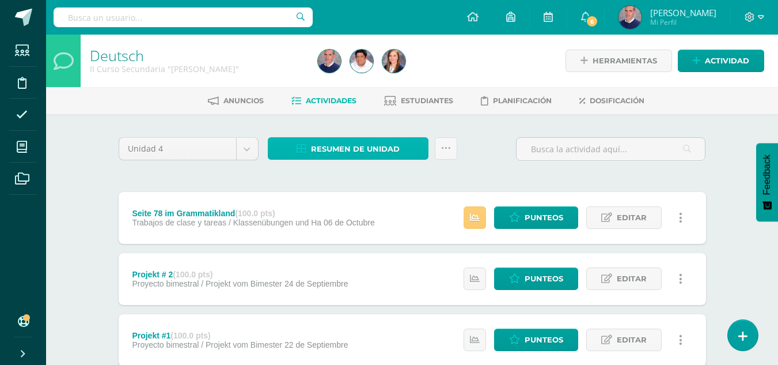
click at [370, 149] on span "Resumen de unidad" at bounding box center [355, 148] width 89 height 21
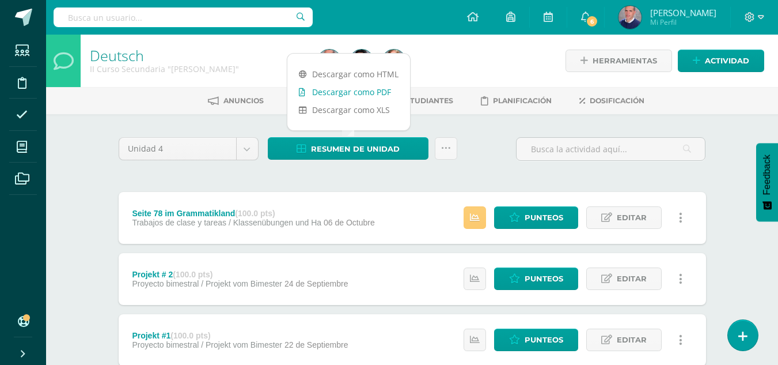
click at [371, 93] on link "Descargar como PDF" at bounding box center [348, 92] width 123 height 18
